Goal: Task Accomplishment & Management: Manage account settings

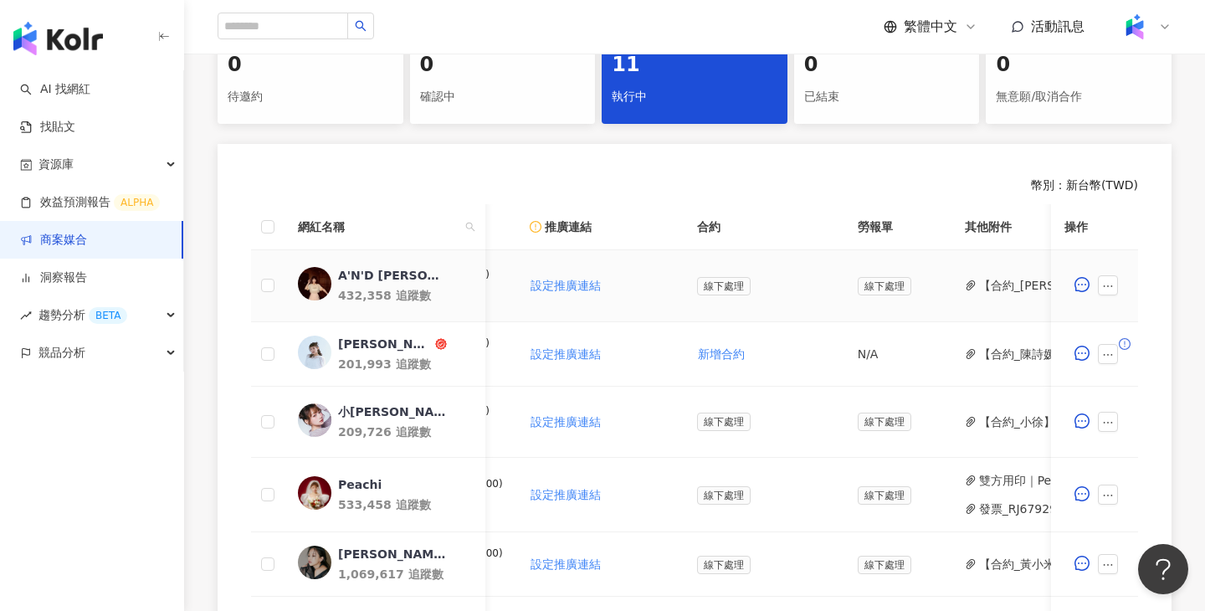
scroll to position [0, 320]
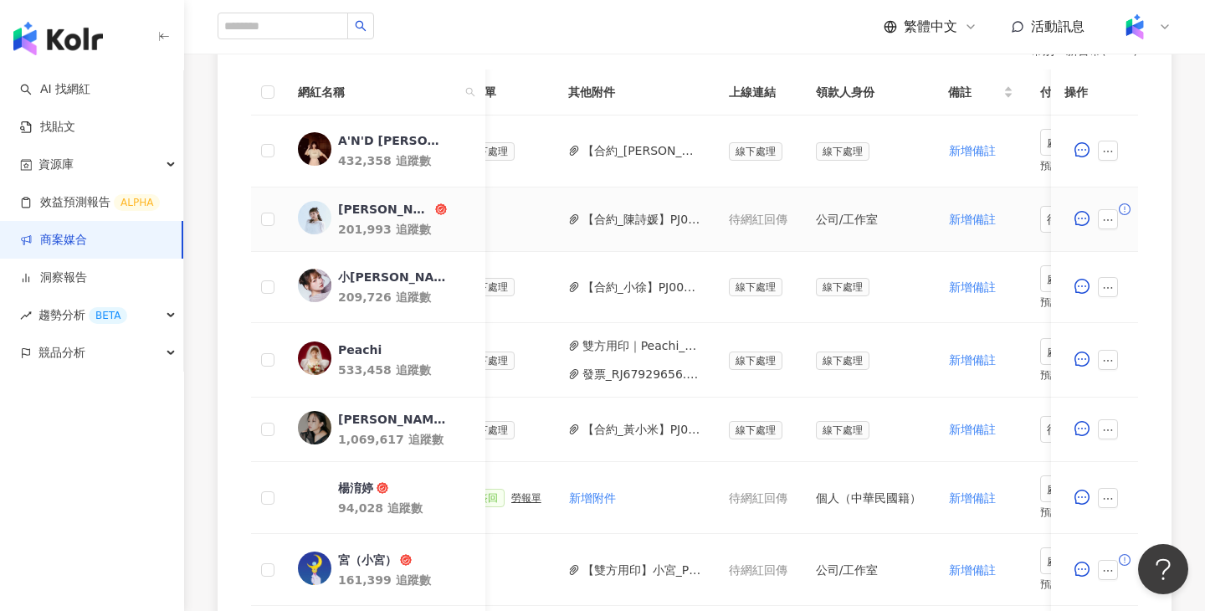
scroll to position [0, 812]
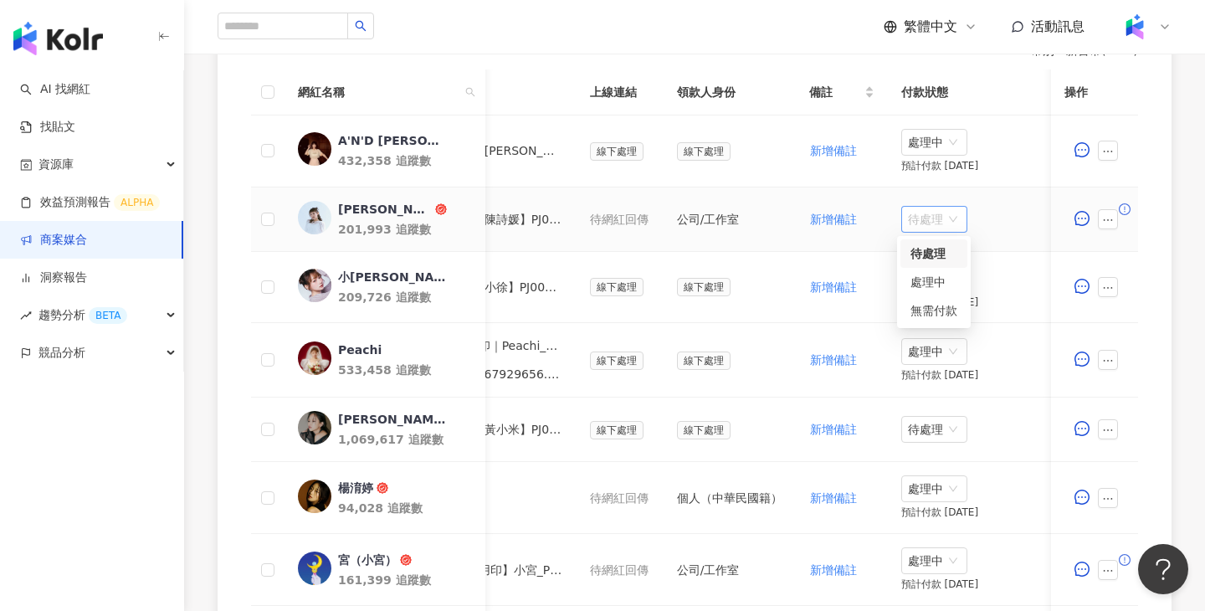
click at [911, 228] on span "待處理" at bounding box center [934, 219] width 53 height 25
click at [921, 284] on div "處理中" at bounding box center [933, 282] width 47 height 18
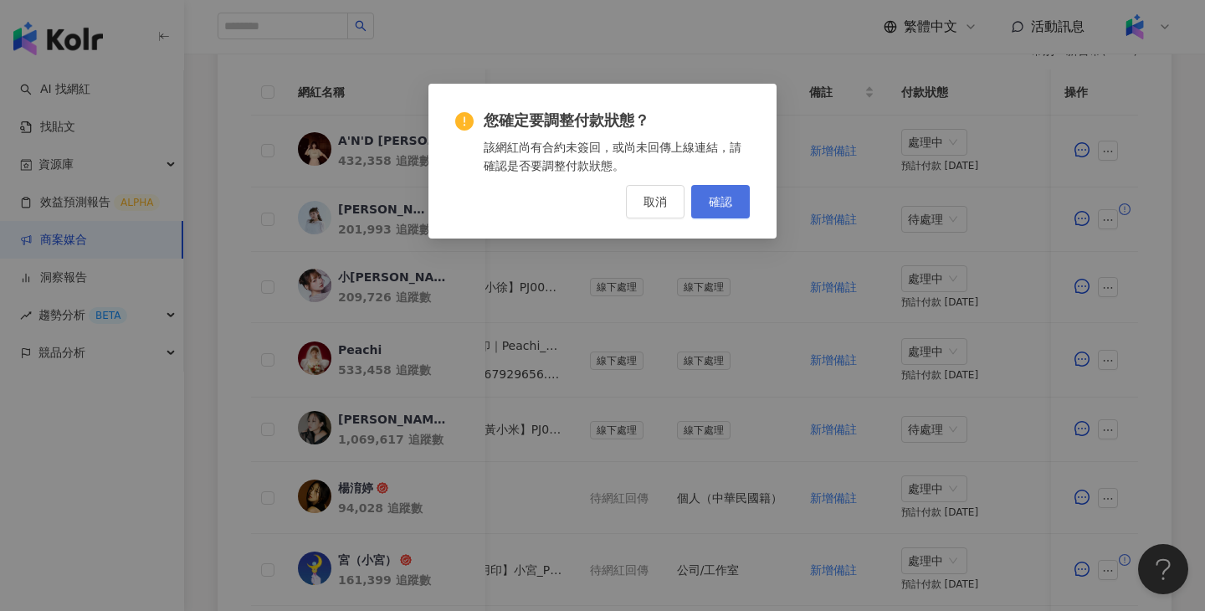
click at [701, 197] on button "確認" at bounding box center [720, 201] width 59 height 33
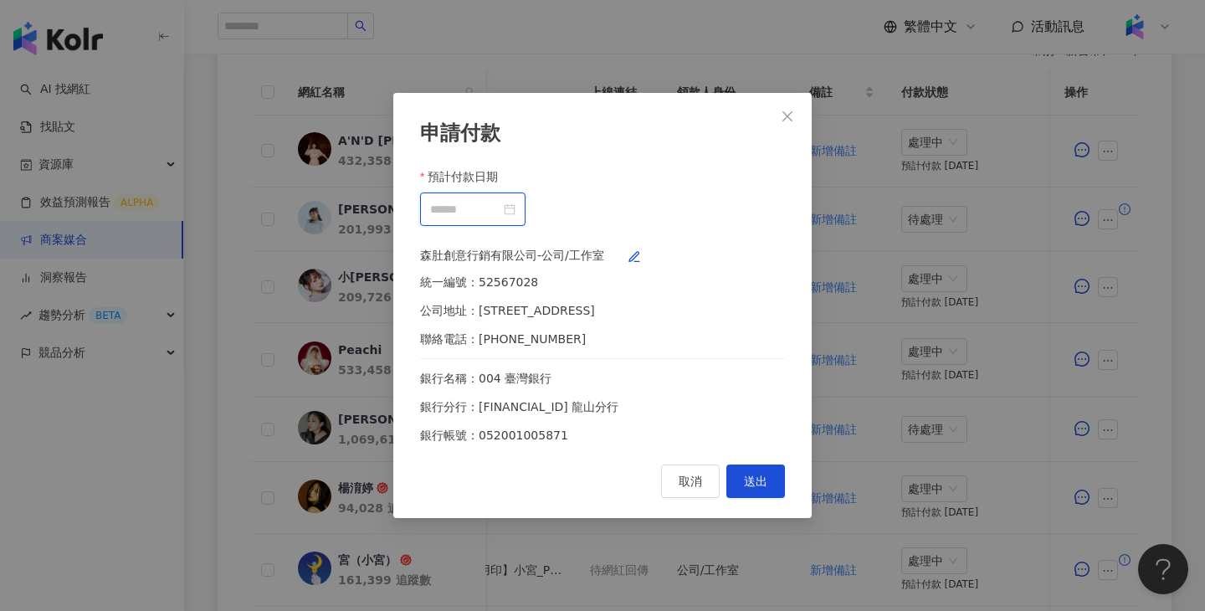
click at [500, 201] on input "預計付款日期" at bounding box center [465, 209] width 70 height 18
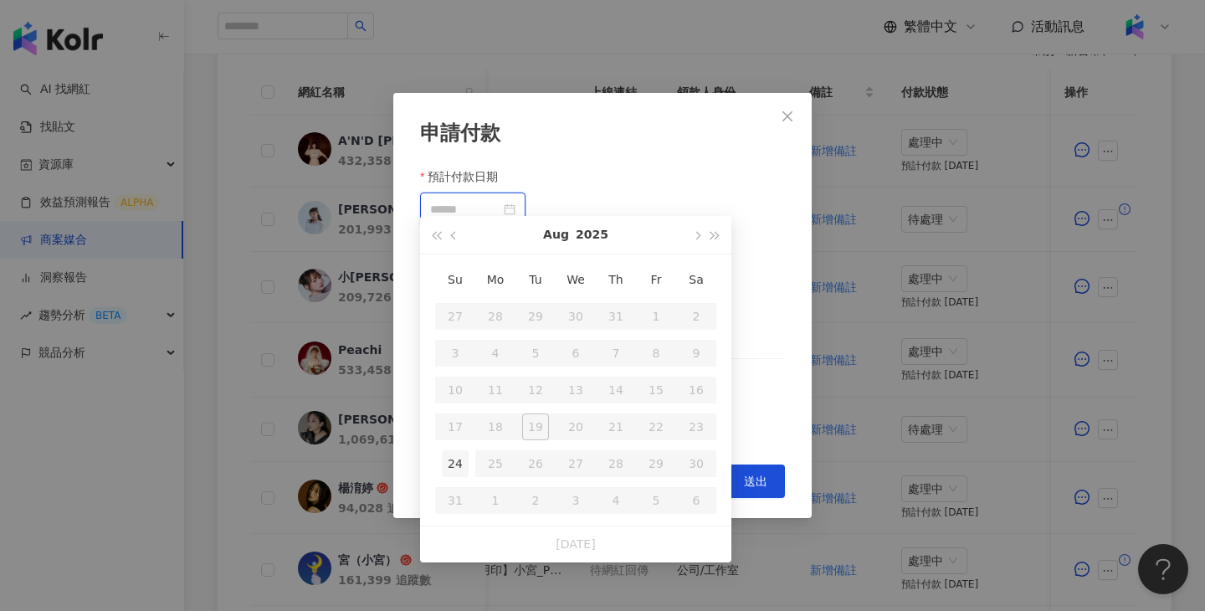
type input "**********"
click at [463, 454] on div "24" at bounding box center [455, 463] width 27 height 27
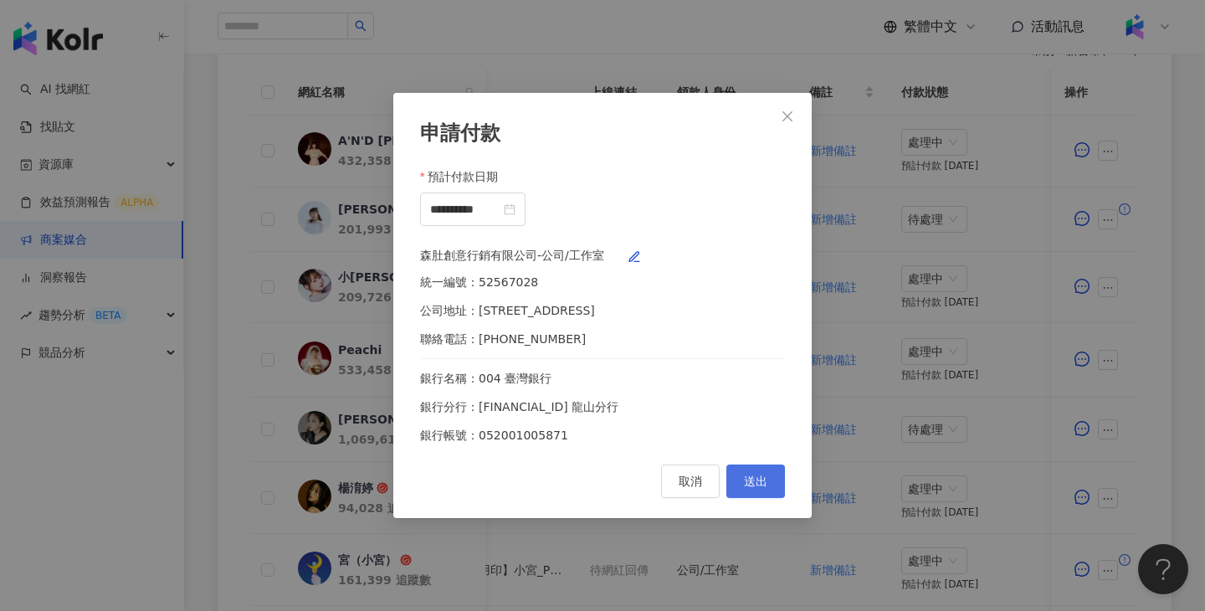
click at [773, 488] on button "送出" at bounding box center [755, 480] width 59 height 33
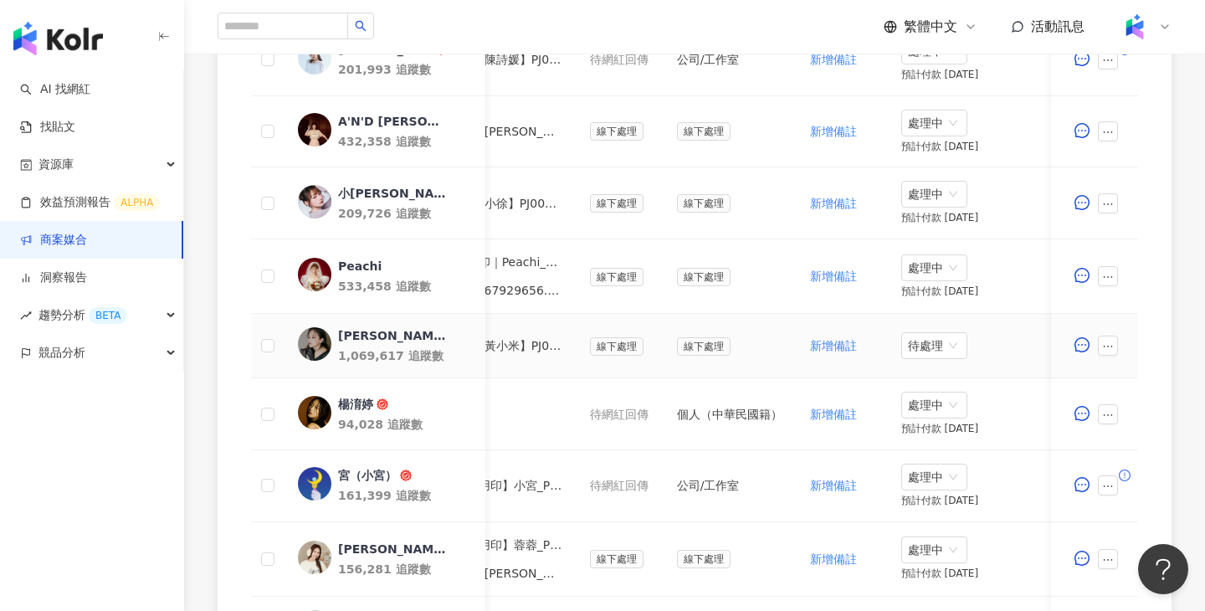
scroll to position [0, 767]
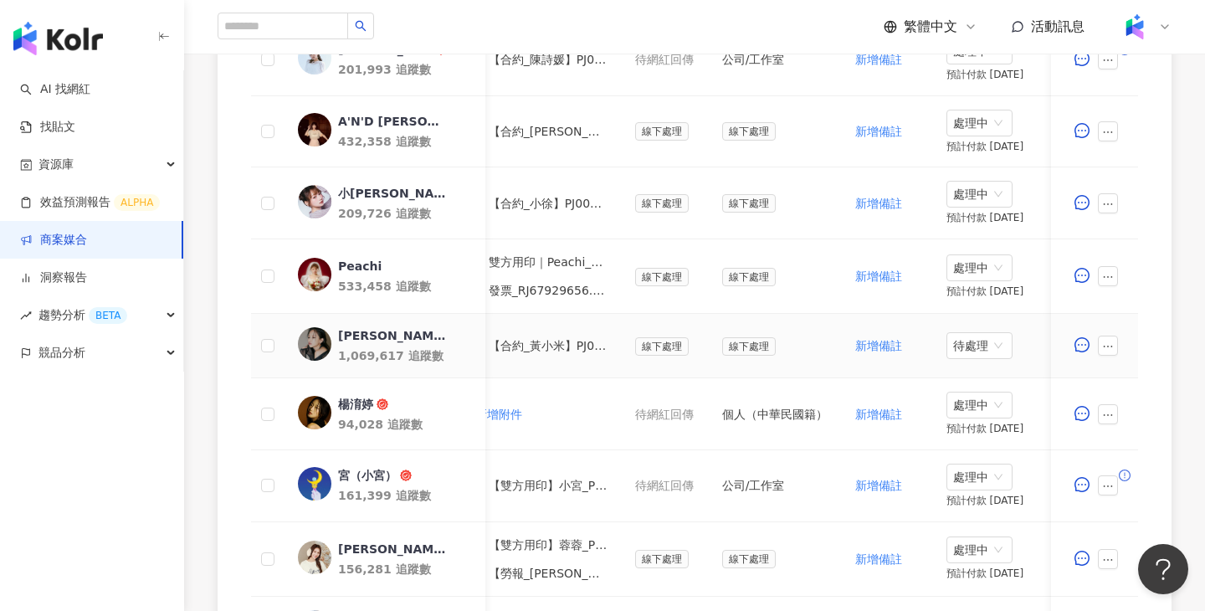
click at [579, 343] on button "【合約_黃小米】PJ0001576 佳麗寶化工_KANEBO_循環精華粉底彩妝新品_202507.pdf" at bounding box center [549, 345] width 120 height 18
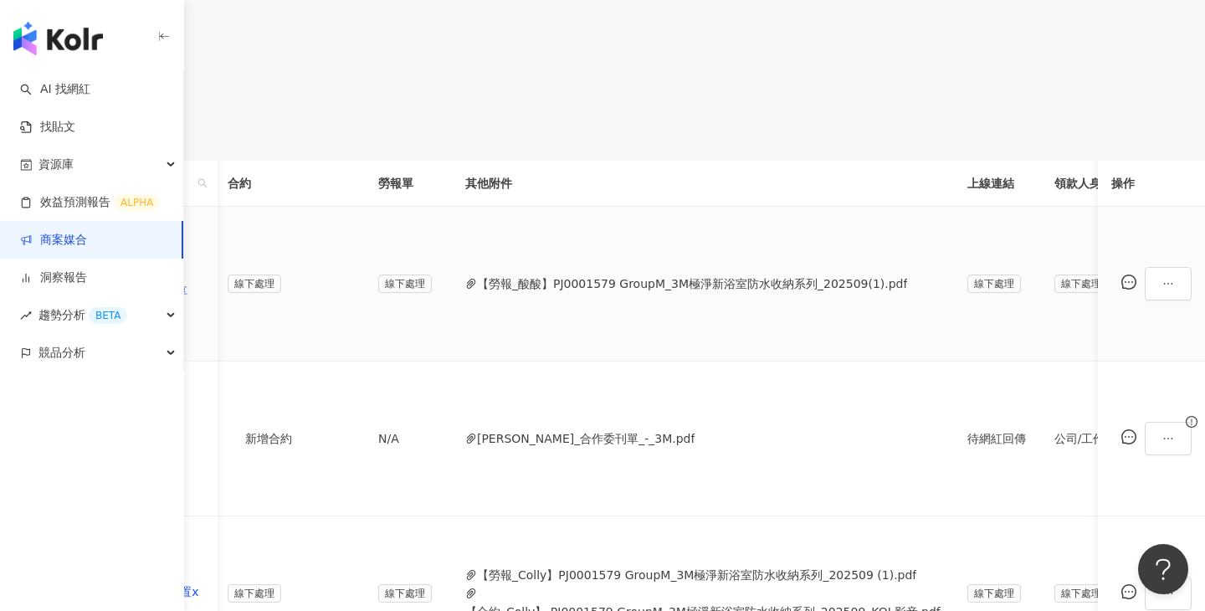
scroll to position [0, 506]
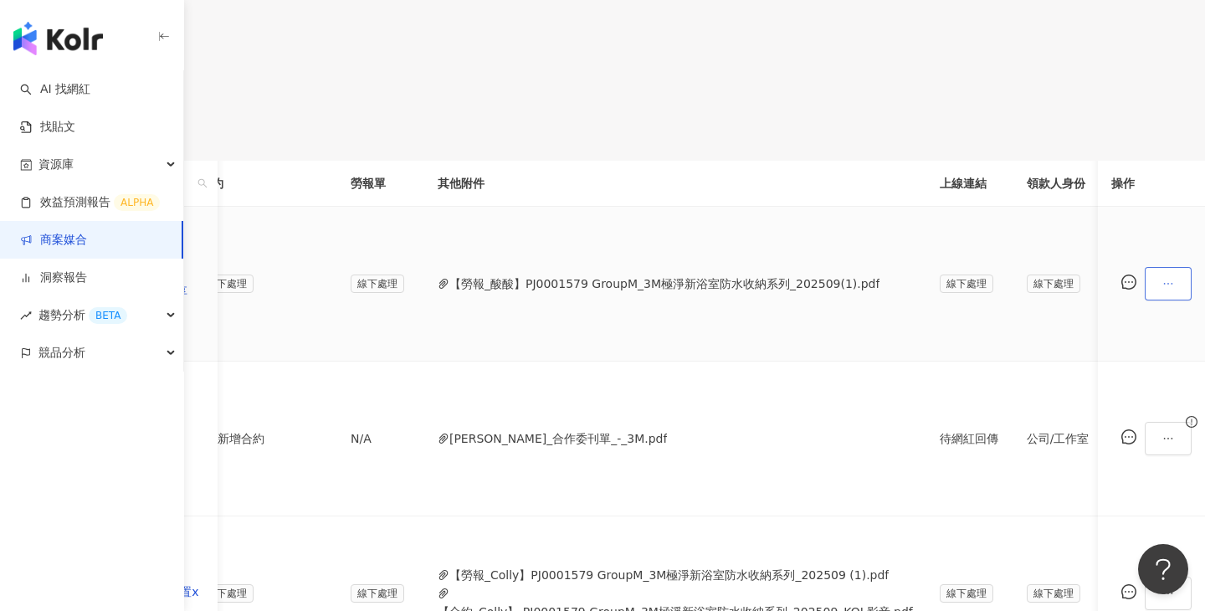
click at [1162, 284] on icon "ellipsis" at bounding box center [1168, 284] width 12 height 12
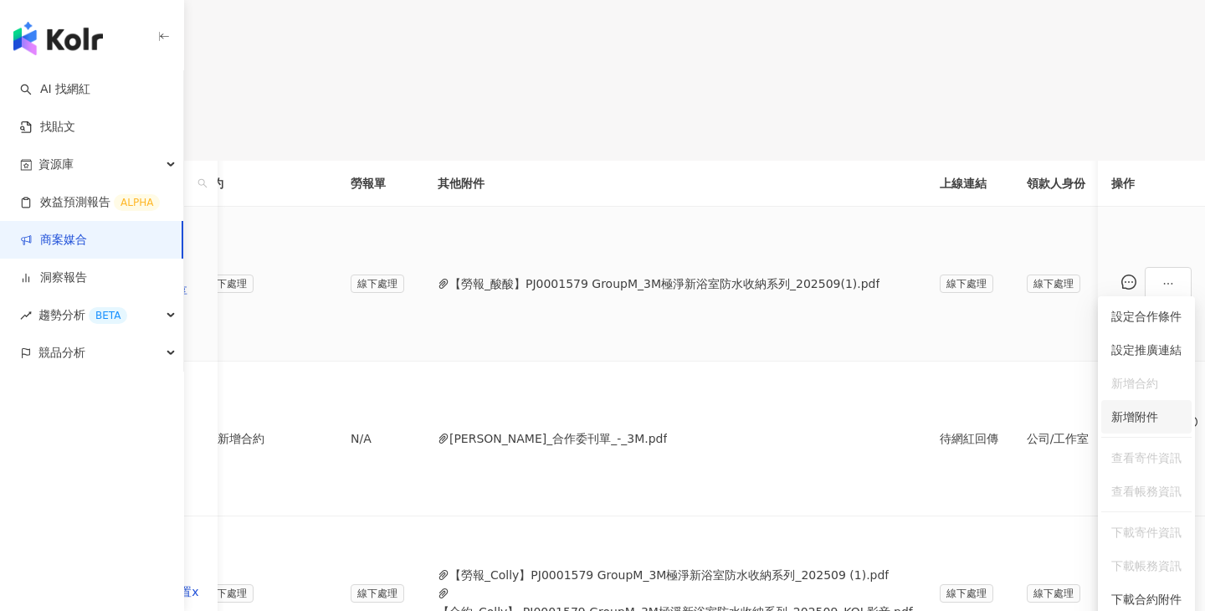
click at [1135, 414] on span "新增附件" at bounding box center [1134, 416] width 47 height 13
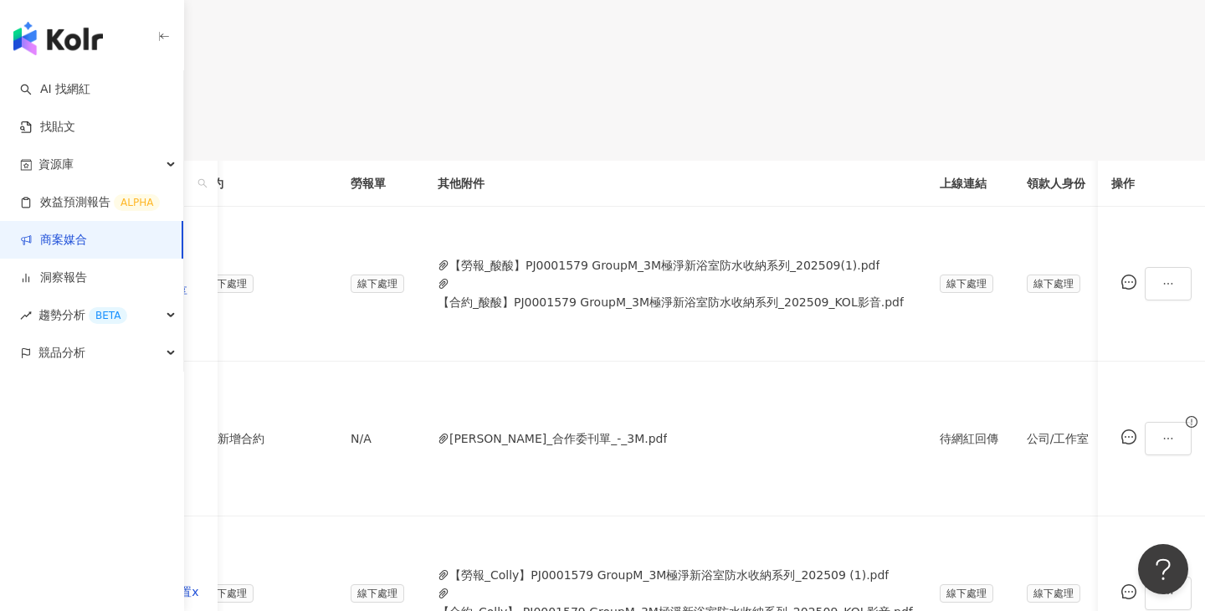
click at [787, 299] on button "【合約_酸酸】PJ0001579 GroupM_3M極淨新浴室防水收納系列_202509_KOL影音.pdf" at bounding box center [671, 302] width 466 height 18
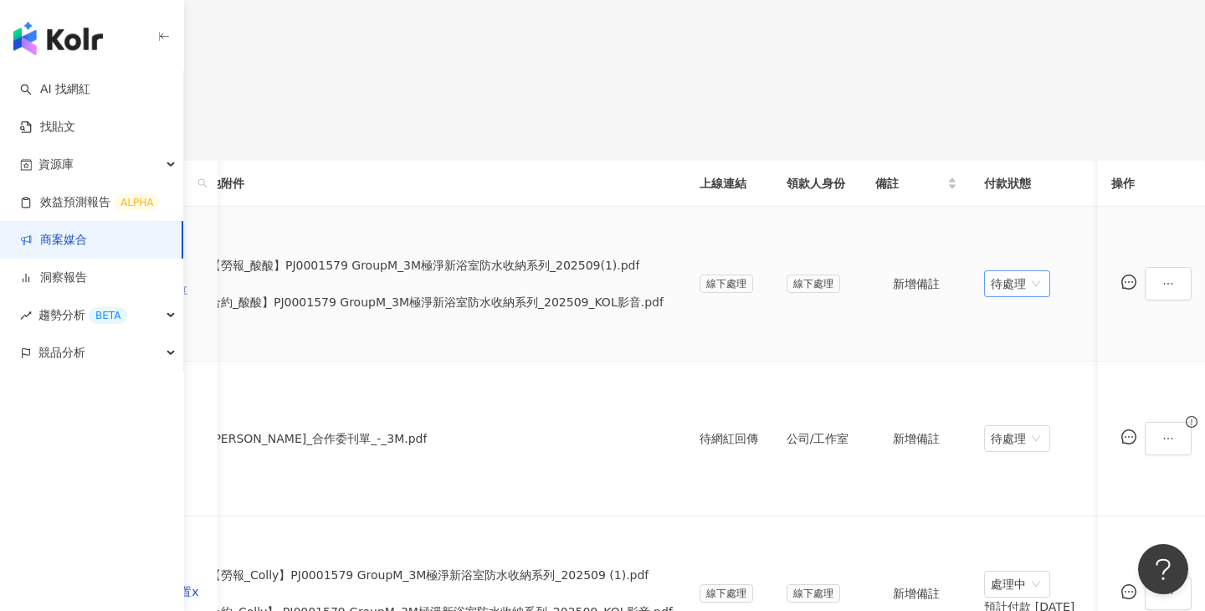
click at [991, 274] on span "待處理" at bounding box center [1017, 283] width 53 height 25
click at [929, 343] on div "處理中" at bounding box center [933, 344] width 47 height 18
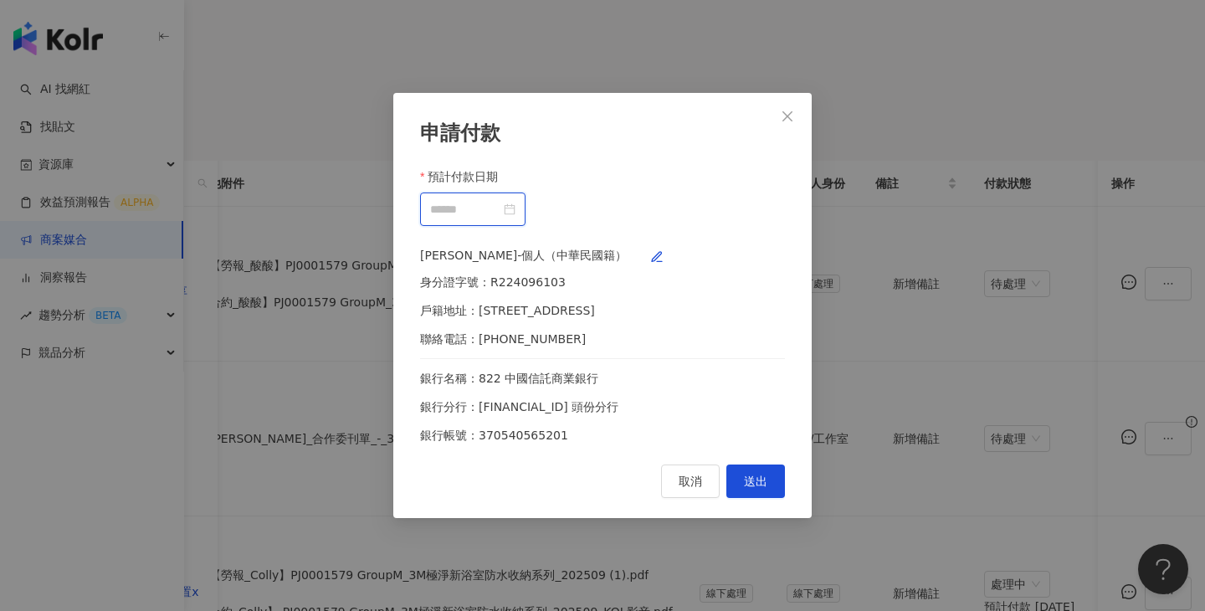
click at [500, 200] on input "預計付款日期" at bounding box center [465, 209] width 70 height 18
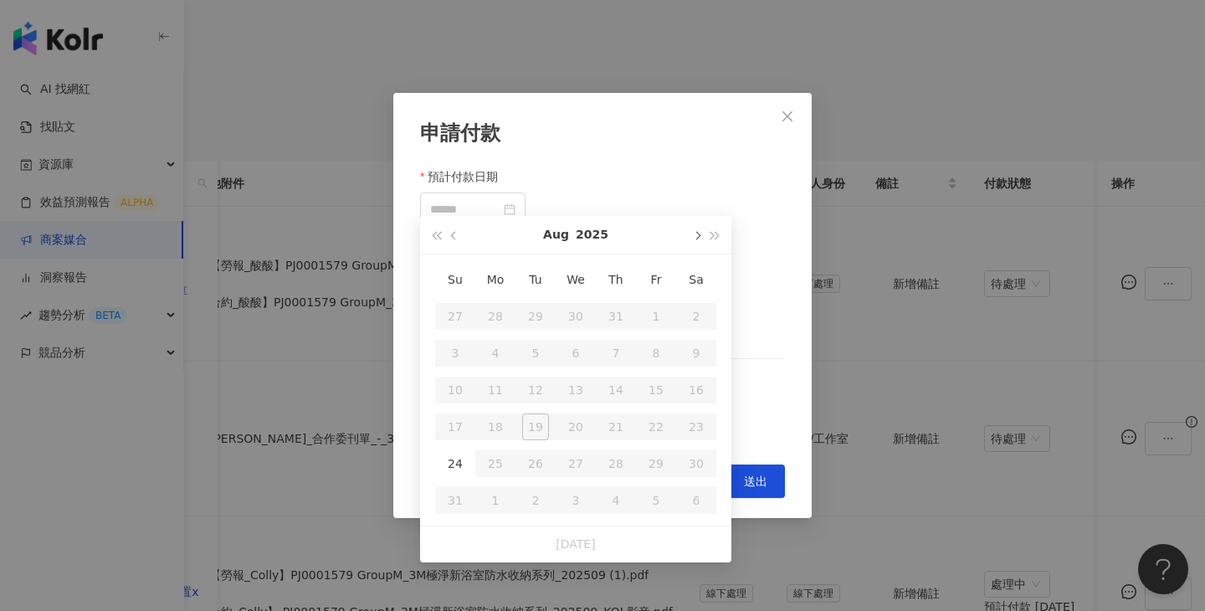
click at [694, 238] on span "button" at bounding box center [696, 236] width 8 height 8
type input "**********"
click at [653, 341] on div "10" at bounding box center [656, 353] width 27 height 27
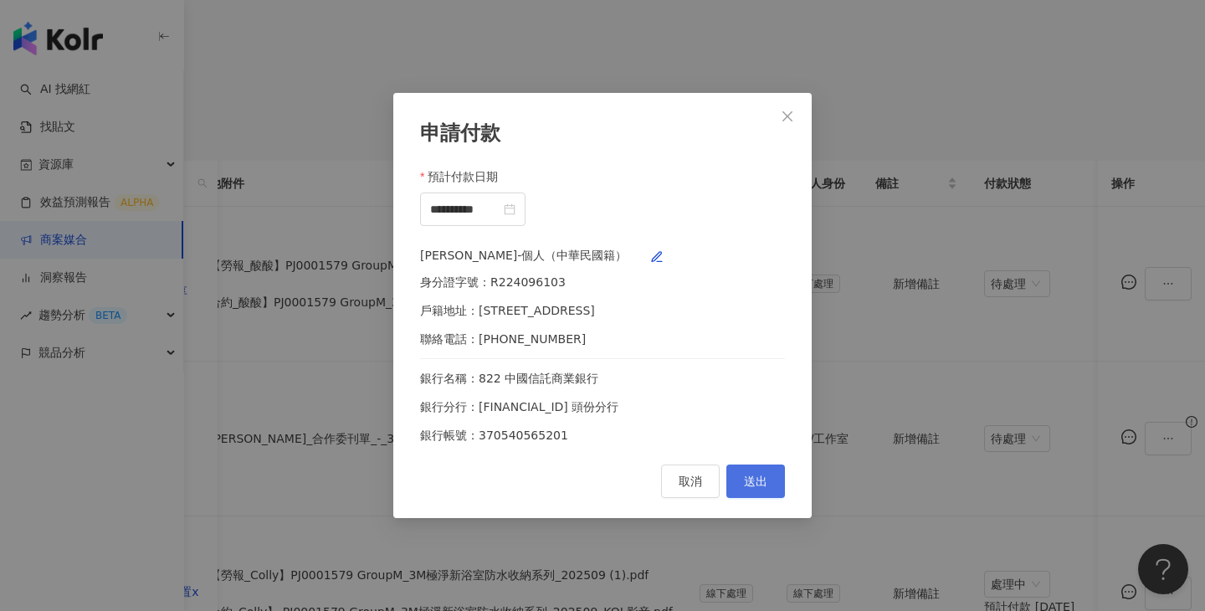
click at [769, 498] on button "送出" at bounding box center [755, 480] width 59 height 33
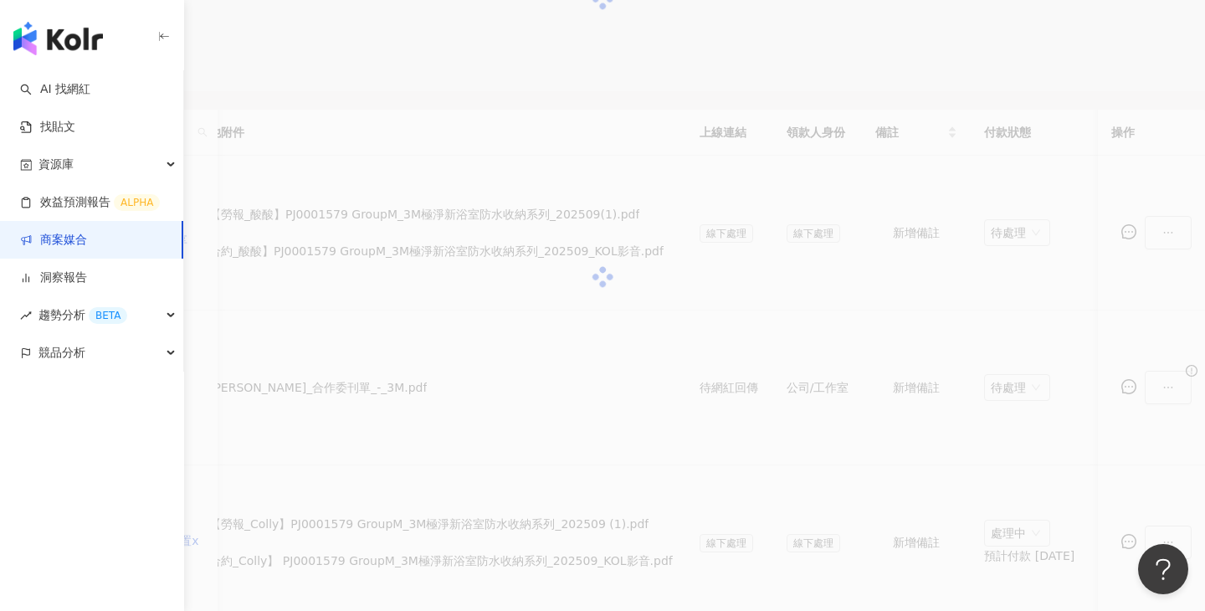
scroll to position [379, 0]
